Goal: Transaction & Acquisition: Obtain resource

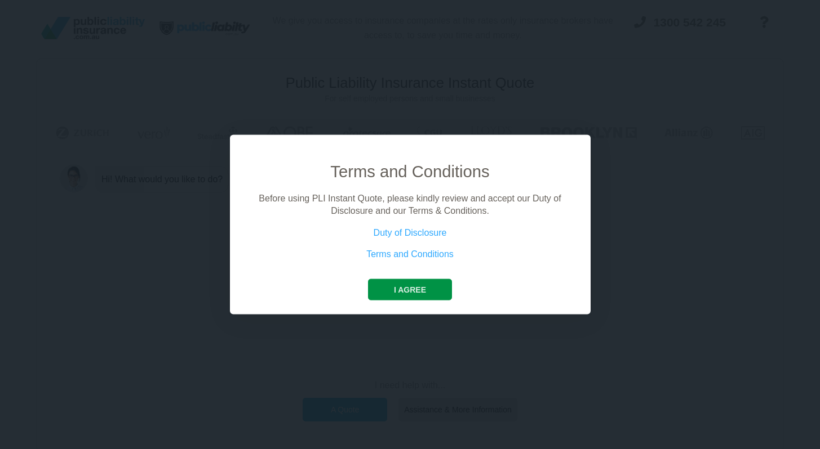
click at [440, 288] on button "I agree" at bounding box center [410, 289] width 84 height 21
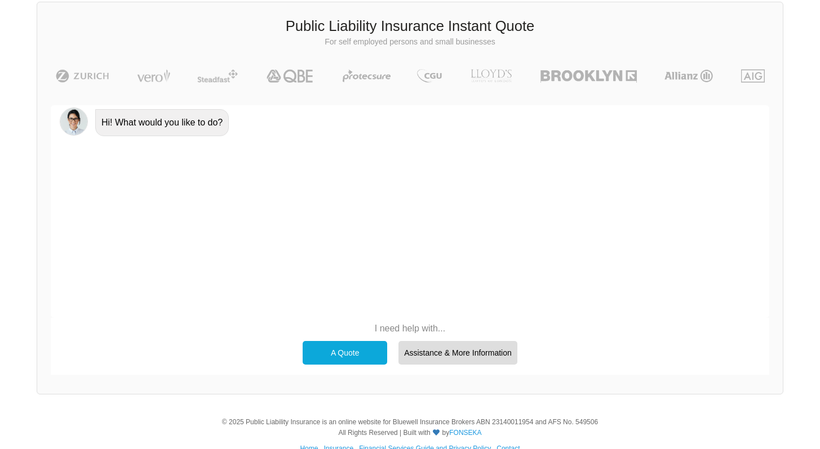
scroll to position [58, 0]
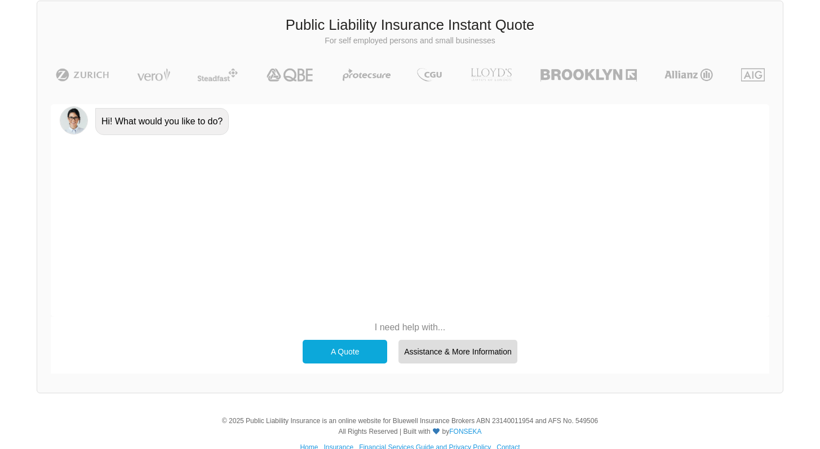
click at [351, 352] on div "A Quote" at bounding box center [344, 352] width 84 height 24
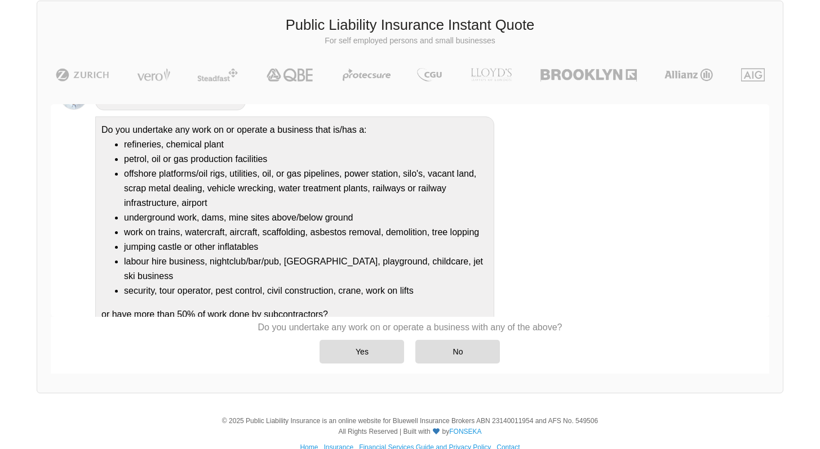
scroll to position [113, 0]
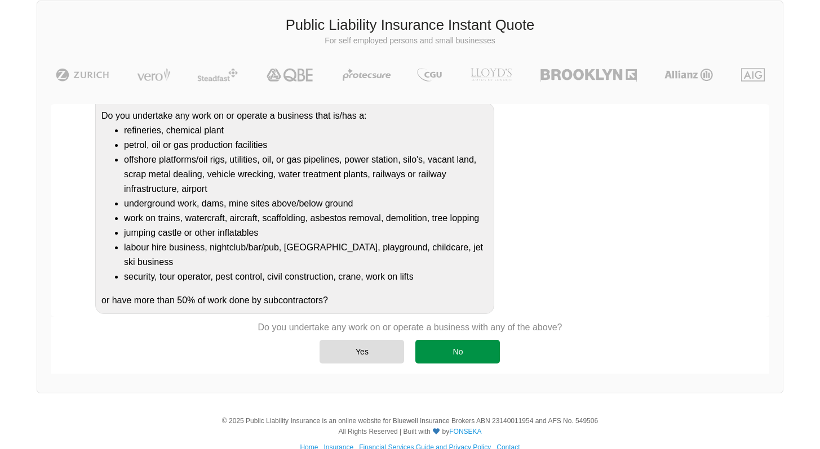
click at [433, 345] on div "No" at bounding box center [457, 352] width 84 height 24
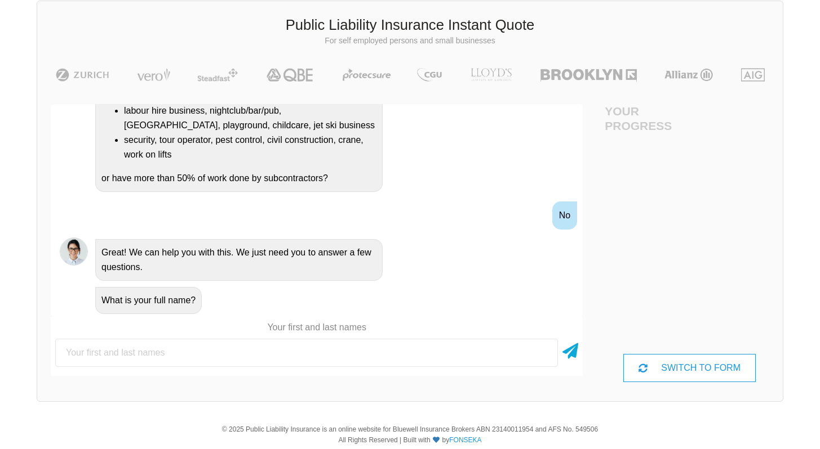
scroll to position [58, 0]
click at [650, 367] on div "SWITCH TO FORM" at bounding box center [689, 368] width 132 height 28
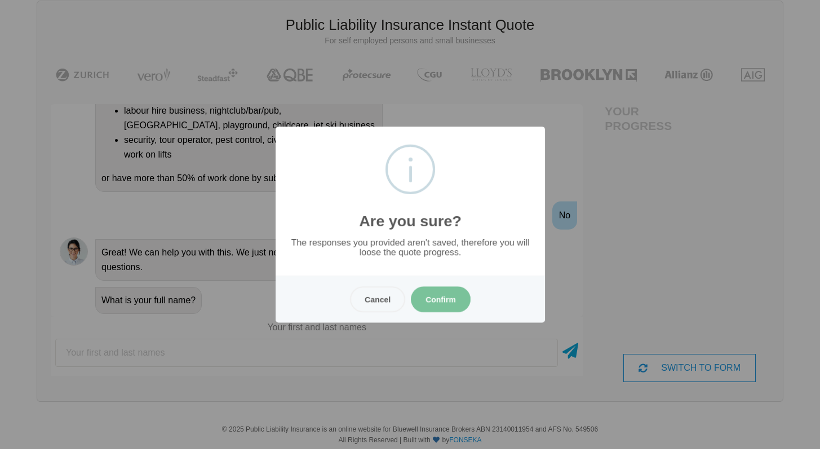
click at [457, 303] on button "Confirm" at bounding box center [441, 300] width 60 height 26
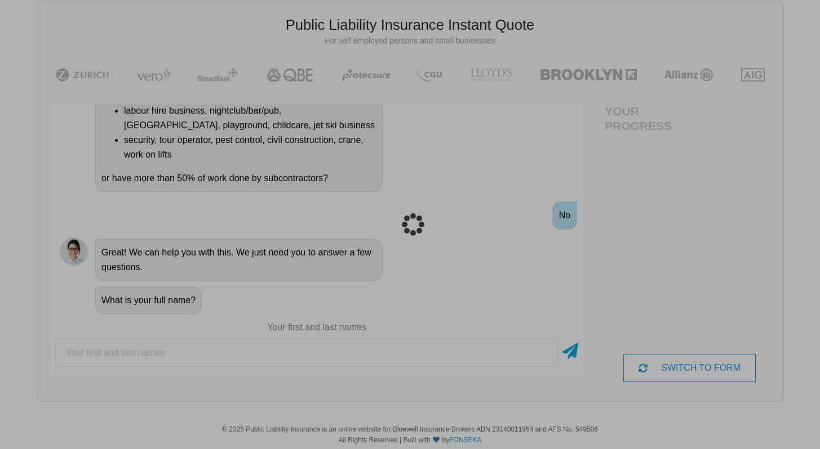
scroll to position [28, 0]
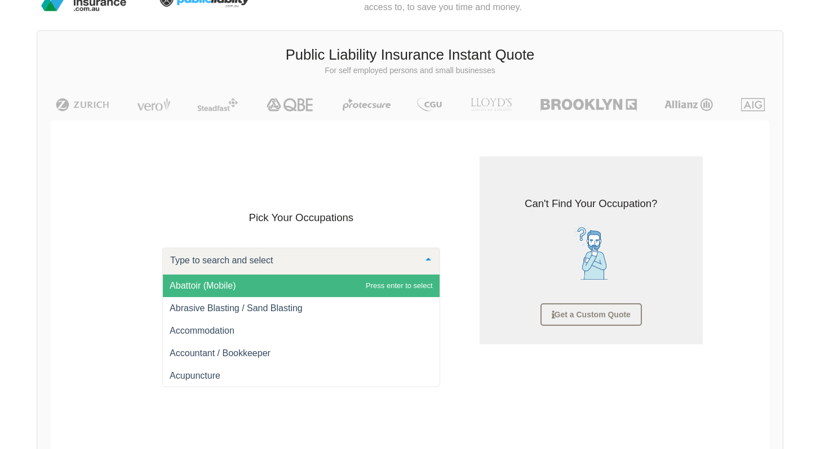
click at [426, 264] on div at bounding box center [428, 260] width 23 height 24
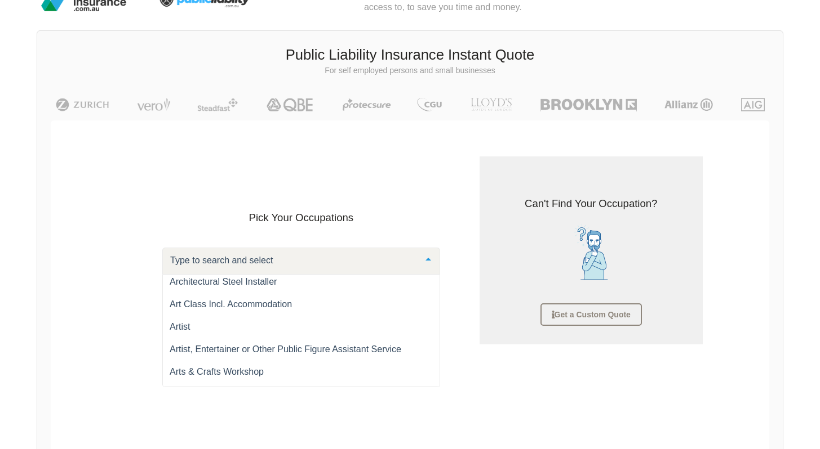
scroll to position [791, 0]
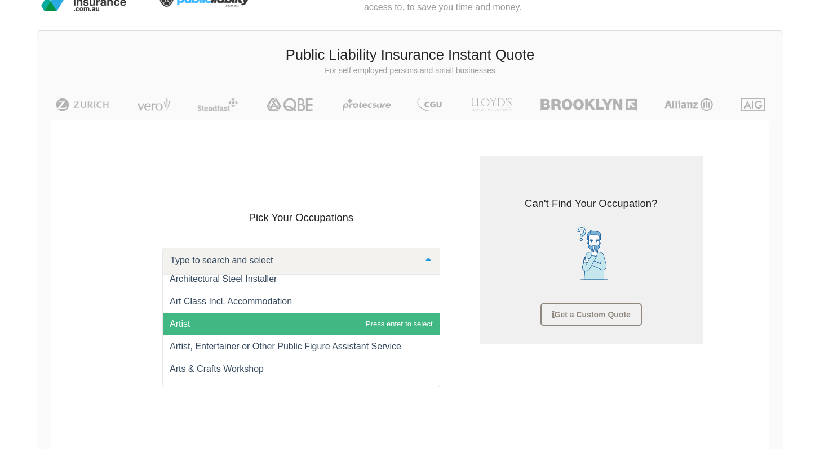
click at [326, 320] on span "Artist" at bounding box center [301, 324] width 277 height 23
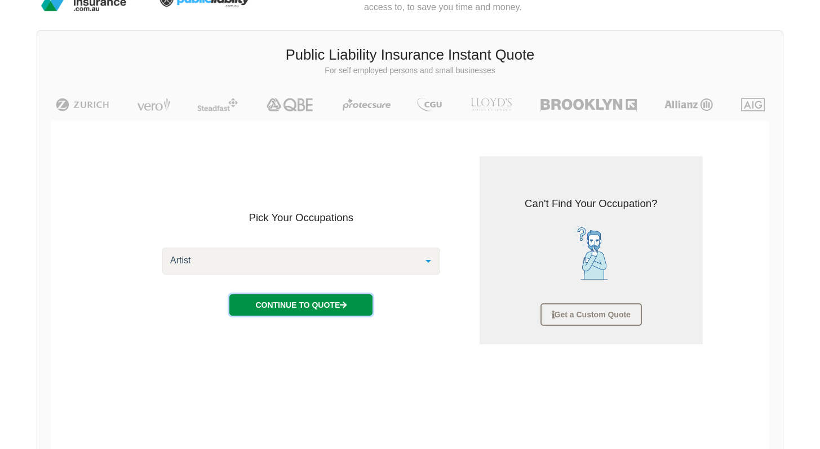
click at [335, 307] on button "Continue to Quote" at bounding box center [300, 305] width 143 height 21
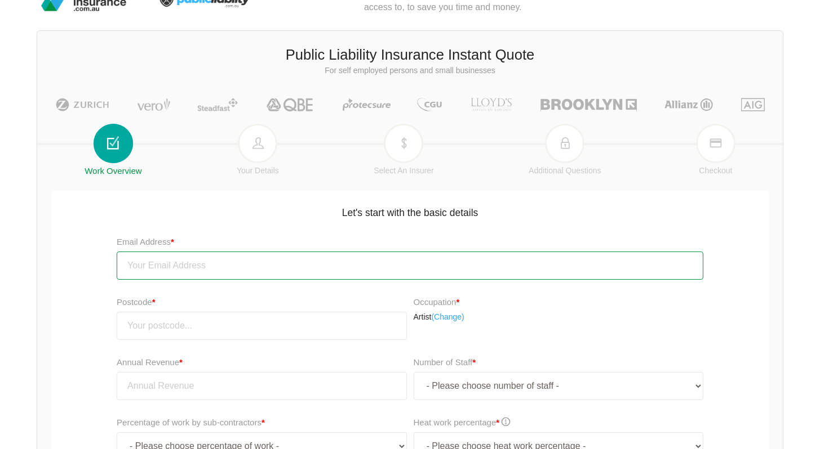
click at [338, 273] on input "email" at bounding box center [410, 266] width 586 height 28
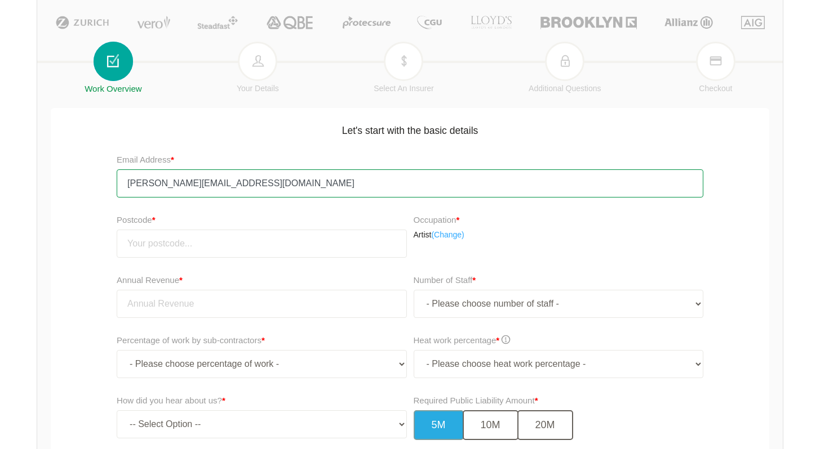
scroll to position [119, 0]
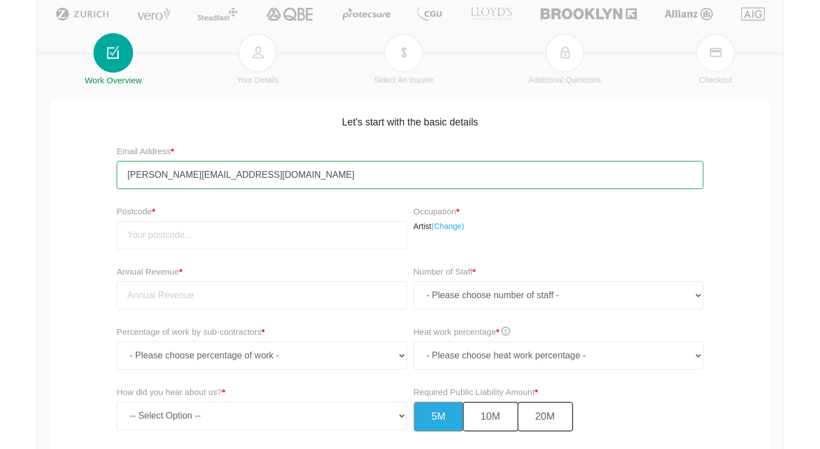
type input "[PERSON_NAME][EMAIL_ADDRESS][DOMAIN_NAME]"
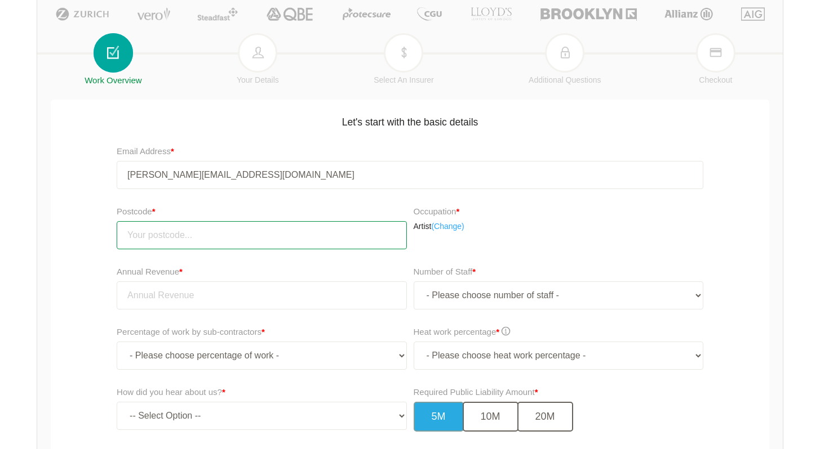
click at [244, 231] on input "number" at bounding box center [262, 235] width 290 height 28
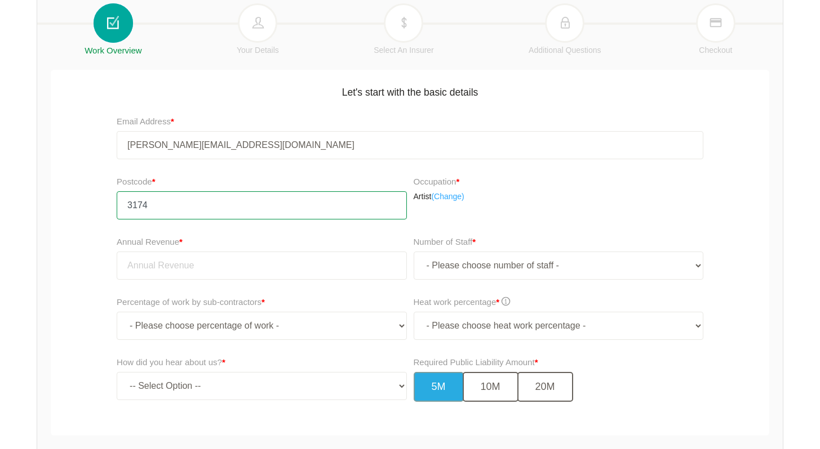
scroll to position [153, 0]
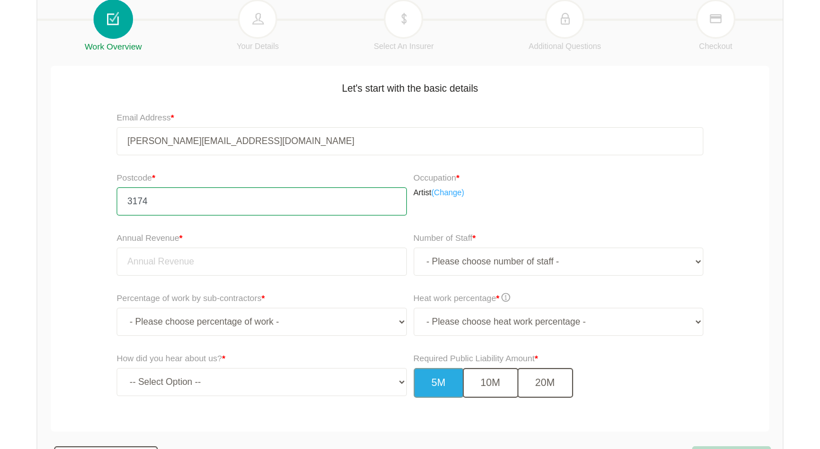
type input "3174"
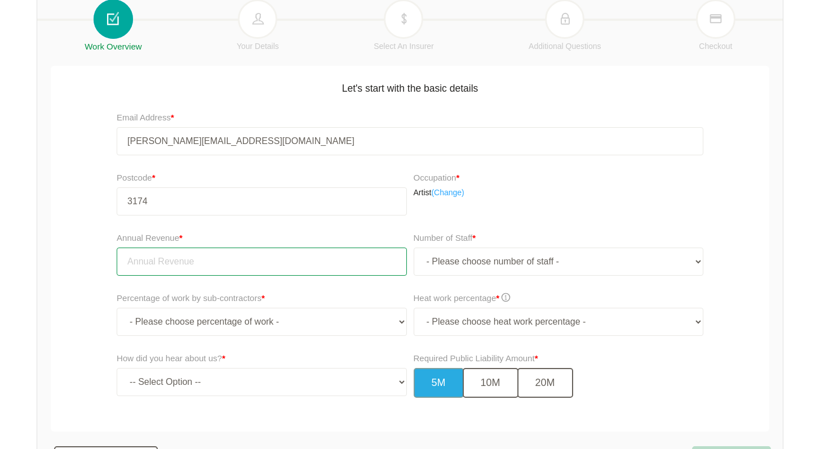
click at [161, 258] on input "tel" at bounding box center [262, 262] width 290 height 28
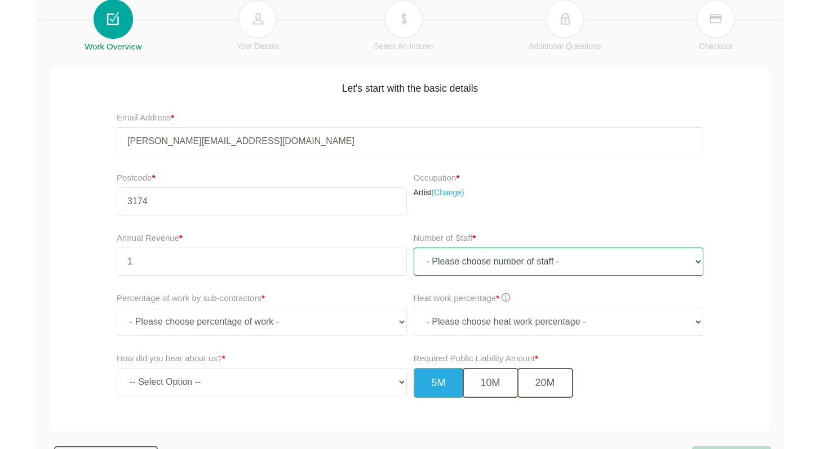
type input "1.00"
click at [438, 255] on select "- Please choose number of staff - 1 2 3 4 5 6 7 8 9 10 11+" at bounding box center [558, 262] width 290 height 28
select select "1"
click at [413, 248] on select "- Please choose number of staff - 1 2 3 4 5 6 7 8 9 10 11+" at bounding box center [558, 262] width 290 height 28
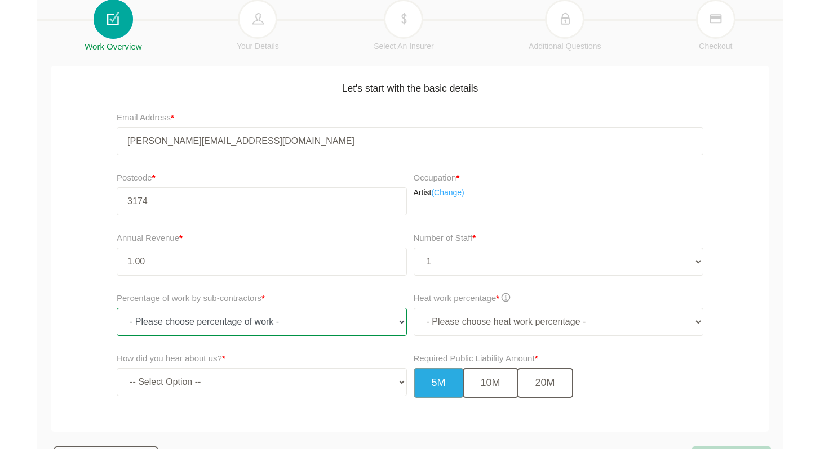
click at [306, 325] on select "- Please choose percentage of work - 0% 0 to 9.99% 10% to 19.99% 20% to 29.99% …" at bounding box center [262, 322] width 290 height 28
select select "0"
click at [117, 308] on select "- Please choose percentage of work - 0% 0 to 9.99% 10% to 19.99% 20% to 29.99% …" at bounding box center [262, 322] width 290 height 28
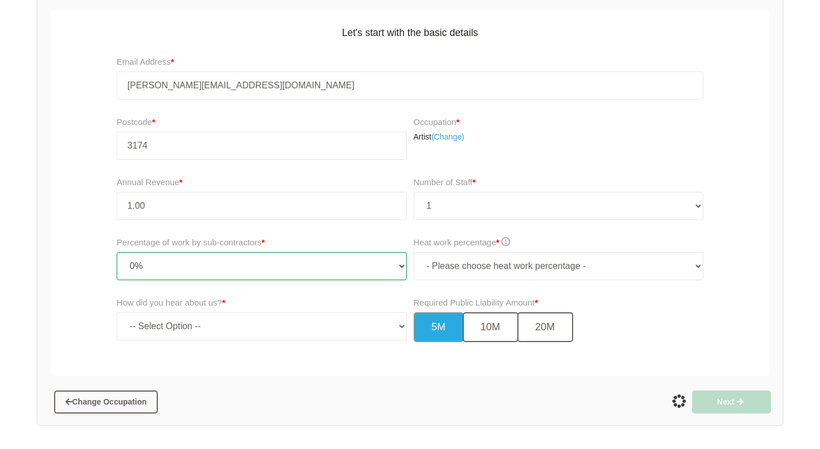
scroll to position [234, 0]
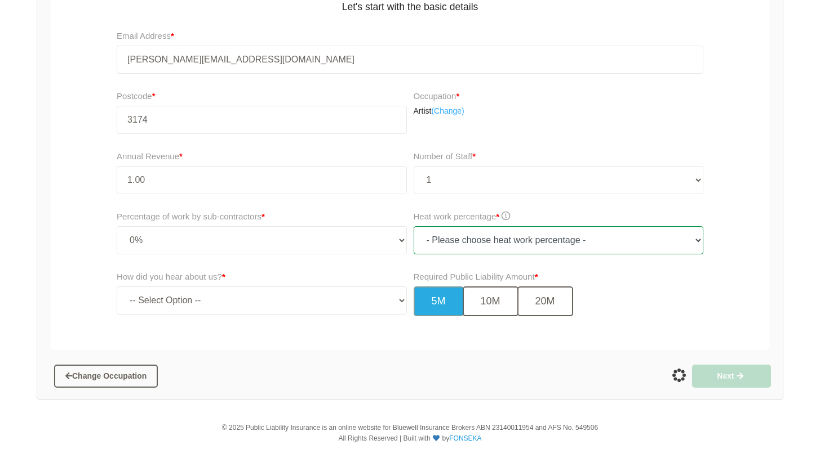
click at [496, 241] on select "- Please choose heat work percentage - 0% 0 to 5% Above 5%" at bounding box center [558, 240] width 290 height 28
select select "0"
click at [413, 226] on select "- Please choose heat work percentage - 0% 0 to 5% Above 5%" at bounding box center [558, 240] width 290 height 28
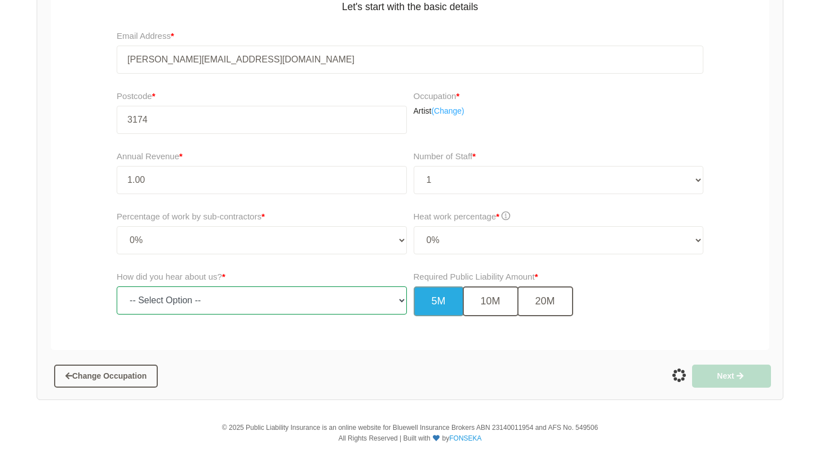
click at [329, 307] on select "-- Select Option -- TV Commercial Google Search Bing Search Referred by Someone…" at bounding box center [262, 301] width 290 height 28
select select "google"
click at [117, 287] on select "-- Select Option -- TV Commercial Google Search Bing Search Referred by Someone…" at bounding box center [262, 301] width 290 height 28
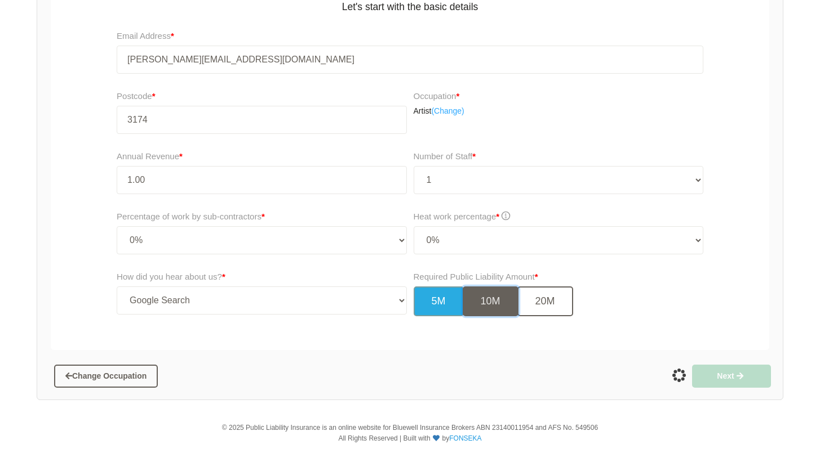
click at [501, 304] on button "10M" at bounding box center [490, 302] width 56 height 30
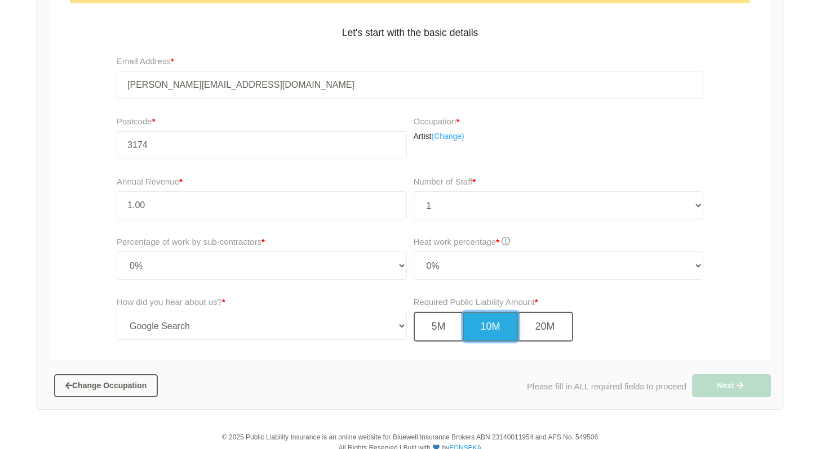
scroll to position [268, 0]
